Goal: Check status: Check status

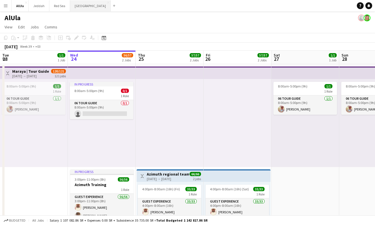
click at [73, 5] on button "Riyadh Close" at bounding box center [90, 5] width 41 height 11
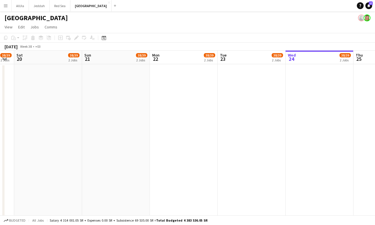
scroll to position [0, 134]
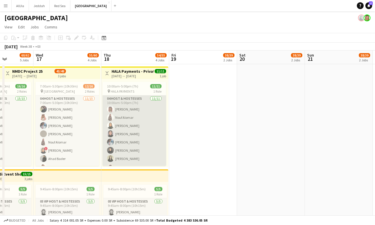
click at [132, 129] on app-card-role "04 Host & Hostesses [DATE] 10:00am-5:00pm (7h) [PERSON_NAME] [PERSON_NAME] [PER…" at bounding box center [134, 146] width 64 height 102
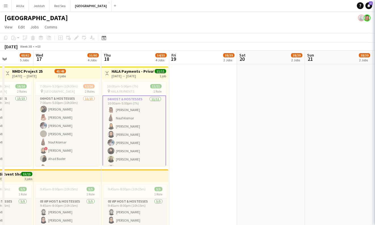
scroll to position [0, 170]
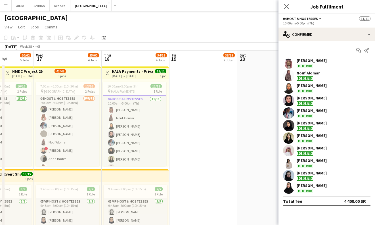
click at [321, 57] on div "[PERSON_NAME] To be paid" at bounding box center [326, 62] width 96 height 11
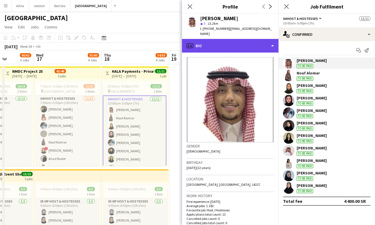
click at [259, 43] on div "profile Bio" at bounding box center [230, 46] width 96 height 14
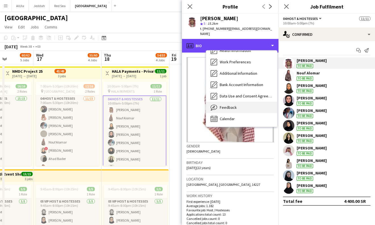
scroll to position [65, 0]
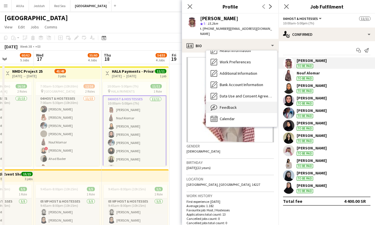
click at [247, 103] on div "Feedback Feedback" at bounding box center [241, 107] width 71 height 11
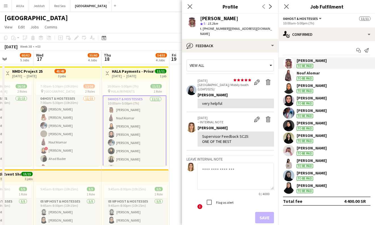
click at [323, 76] on div "[PERSON_NAME] To be paid" at bounding box center [326, 75] width 96 height 11
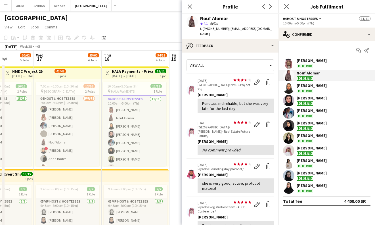
click at [324, 89] on div "[PERSON_NAME] To be paid" at bounding box center [311, 88] width 30 height 10
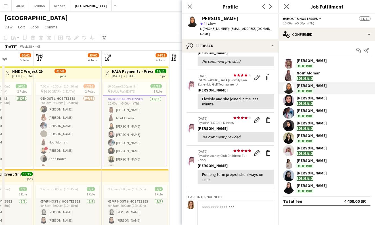
scroll to position [102, 0]
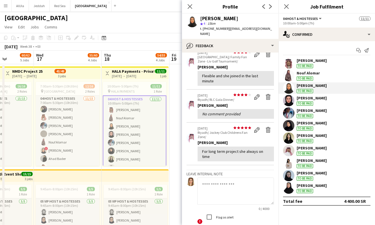
click at [335, 113] on div "[PERSON_NAME] To be paid" at bounding box center [326, 112] width 96 height 11
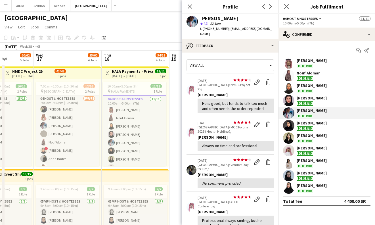
click at [328, 101] on div "[PERSON_NAME] To be paid" at bounding box center [326, 100] width 96 height 11
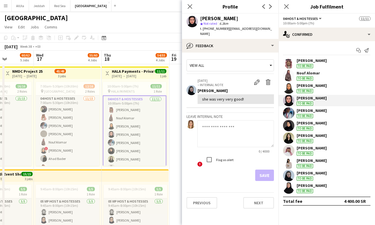
click at [323, 125] on div "[PERSON_NAME] To be paid" at bounding box center [311, 125] width 30 height 10
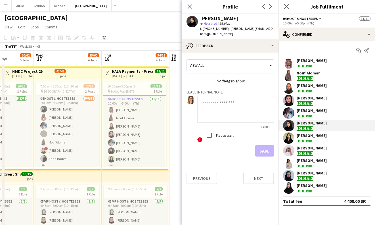
click at [322, 135] on div "[PERSON_NAME] To be paid" at bounding box center [326, 137] width 96 height 11
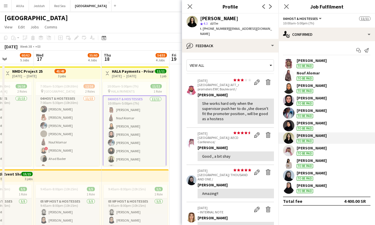
click at [325, 146] on div "[PERSON_NAME] To be paid" at bounding box center [326, 150] width 96 height 11
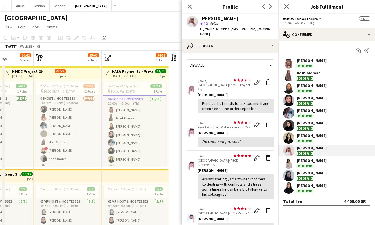
click at [322, 163] on div "[PERSON_NAME] To be paid" at bounding box center [311, 163] width 30 height 10
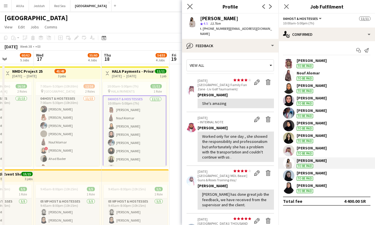
click at [187, 5] on app-icon "Close pop-in" at bounding box center [190, 7] width 8 height 8
